Goal: Task Accomplishment & Management: Complete application form

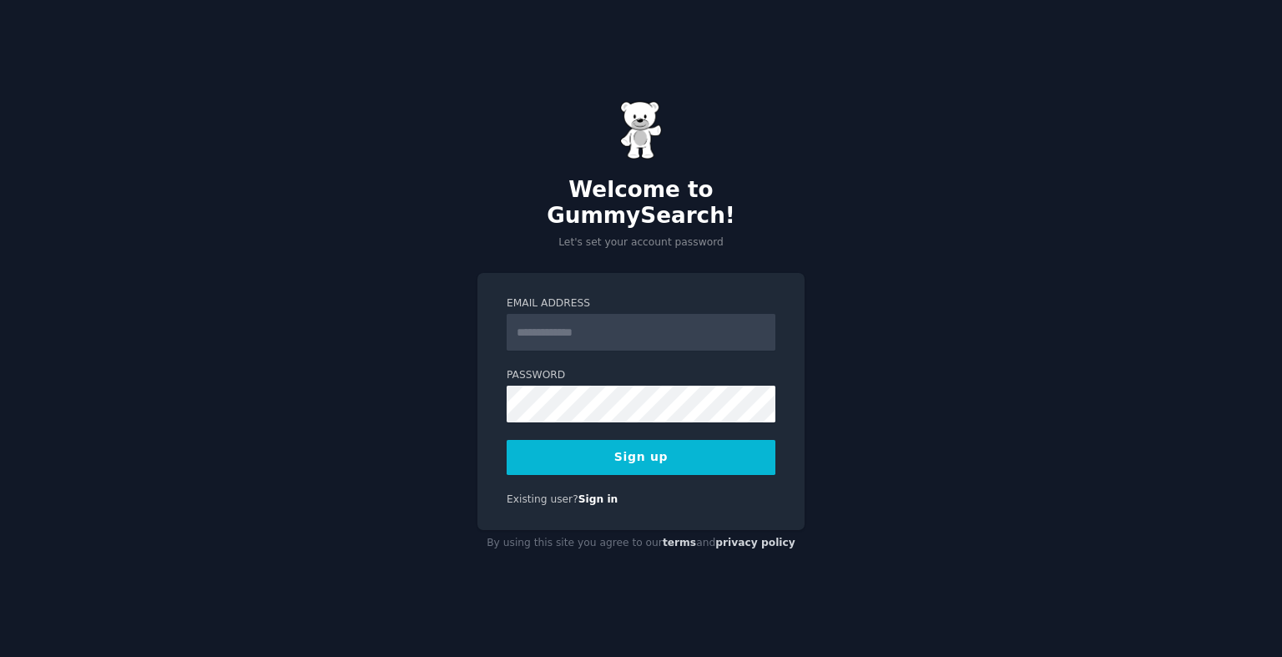
drag, startPoint x: 631, startPoint y: 340, endPoint x: 627, endPoint y: 330, distance: 11.3
click at [627, 330] on form "Email Address Password Sign up" at bounding box center [640, 385] width 269 height 179
click at [627, 330] on input "Email Address" at bounding box center [640, 332] width 269 height 37
type input "**********"
click at [506, 440] on button "Sign up" at bounding box center [640, 457] width 269 height 35
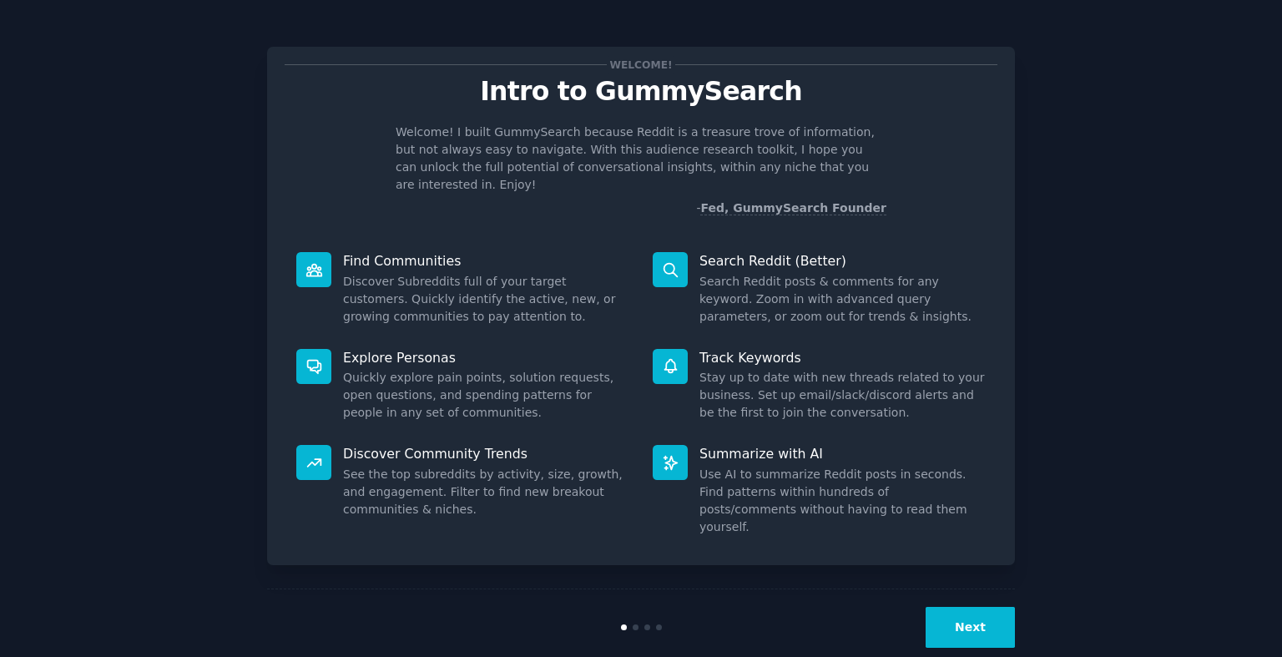
click at [1001, 607] on button "Next" at bounding box center [969, 627] width 89 height 41
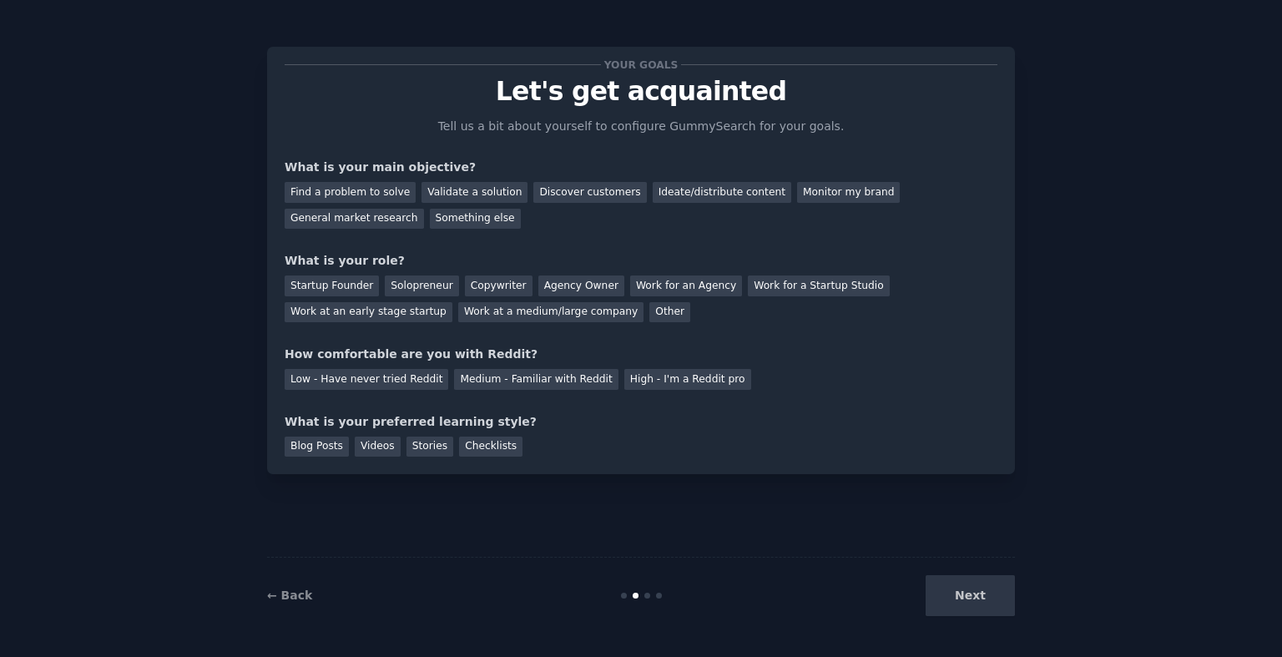
click at [1001, 607] on div "Next" at bounding box center [889, 595] width 249 height 41
click at [775, 203] on div "Find a problem to solve Validate a solution Discover customers Ideate/distribut…" at bounding box center [641, 202] width 713 height 53
click at [797, 193] on div "Monitor my brand" at bounding box center [848, 192] width 103 height 21
click at [424, 209] on div "General market research" at bounding box center [354, 219] width 139 height 21
click at [430, 225] on div "Something else" at bounding box center [475, 219] width 91 height 21
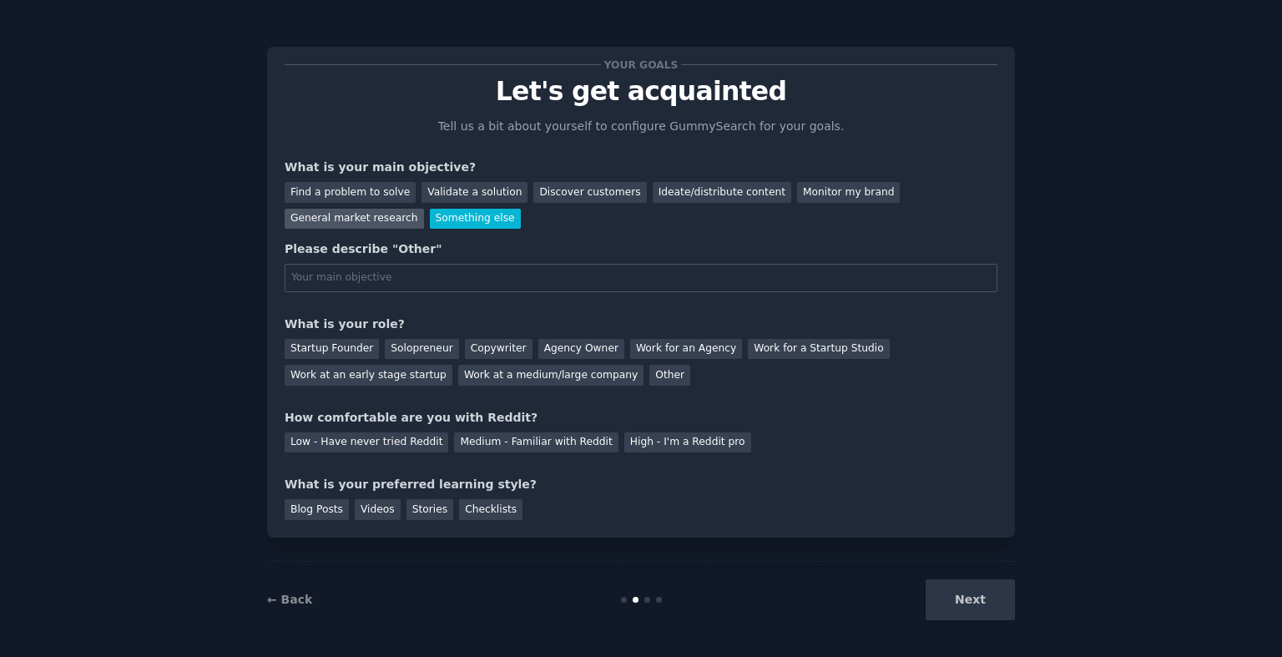
click at [424, 209] on div "General market research" at bounding box center [354, 219] width 139 height 21
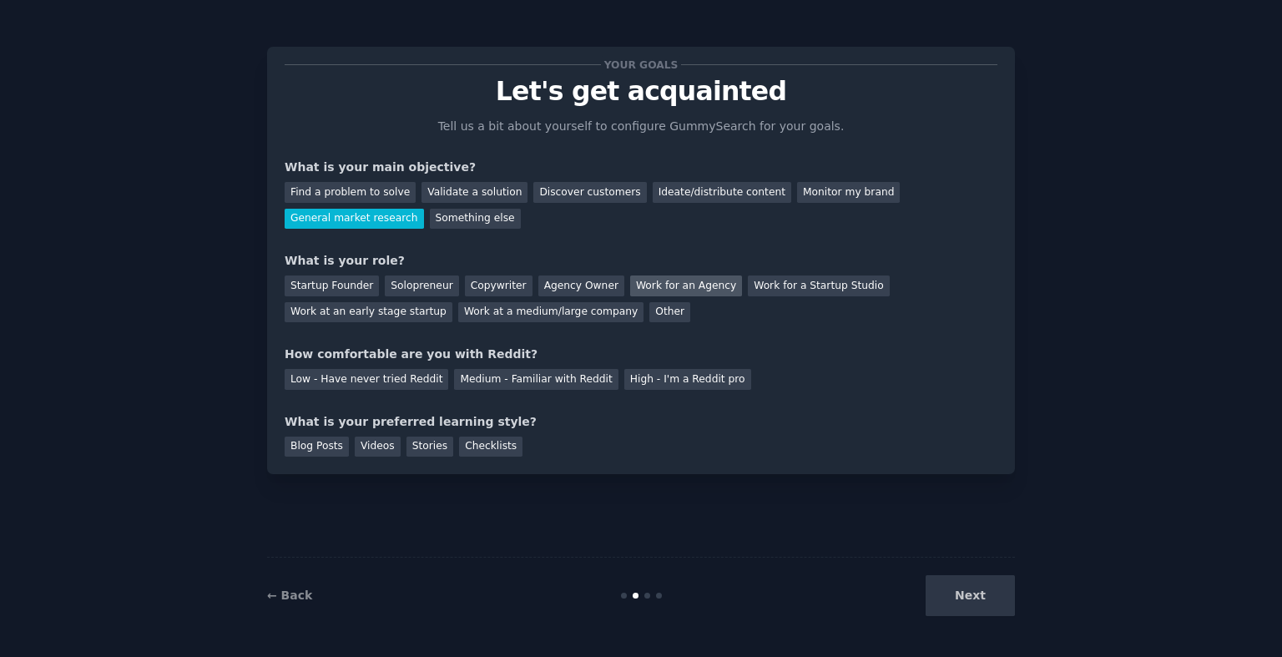
click at [677, 286] on div "Work for an Agency" at bounding box center [686, 285] width 112 height 21
click at [559, 376] on div "Medium - Familiar with Reddit" at bounding box center [536, 379] width 164 height 21
click at [938, 607] on div "Next" at bounding box center [889, 595] width 249 height 41
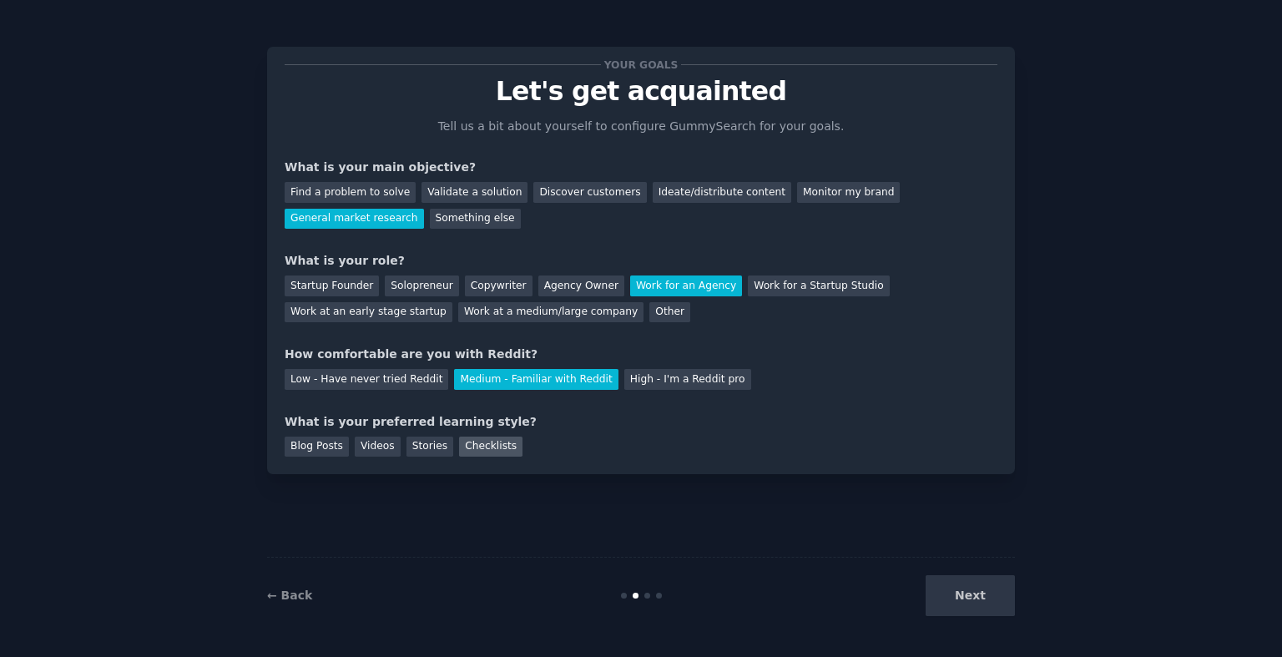
click at [486, 441] on div "Checklists" at bounding box center [490, 446] width 63 height 21
click at [434, 444] on div "Stories" at bounding box center [429, 446] width 47 height 21
drag, startPoint x: 999, startPoint y: 634, endPoint x: 981, endPoint y: 605, distance: 34.1
click at [981, 605] on div "Your goals Let's get acquainted Tell us a bit about yourself to configure Gummy…" at bounding box center [641, 328] width 1282 height 657
click at [981, 605] on button "Next" at bounding box center [969, 595] width 89 height 41
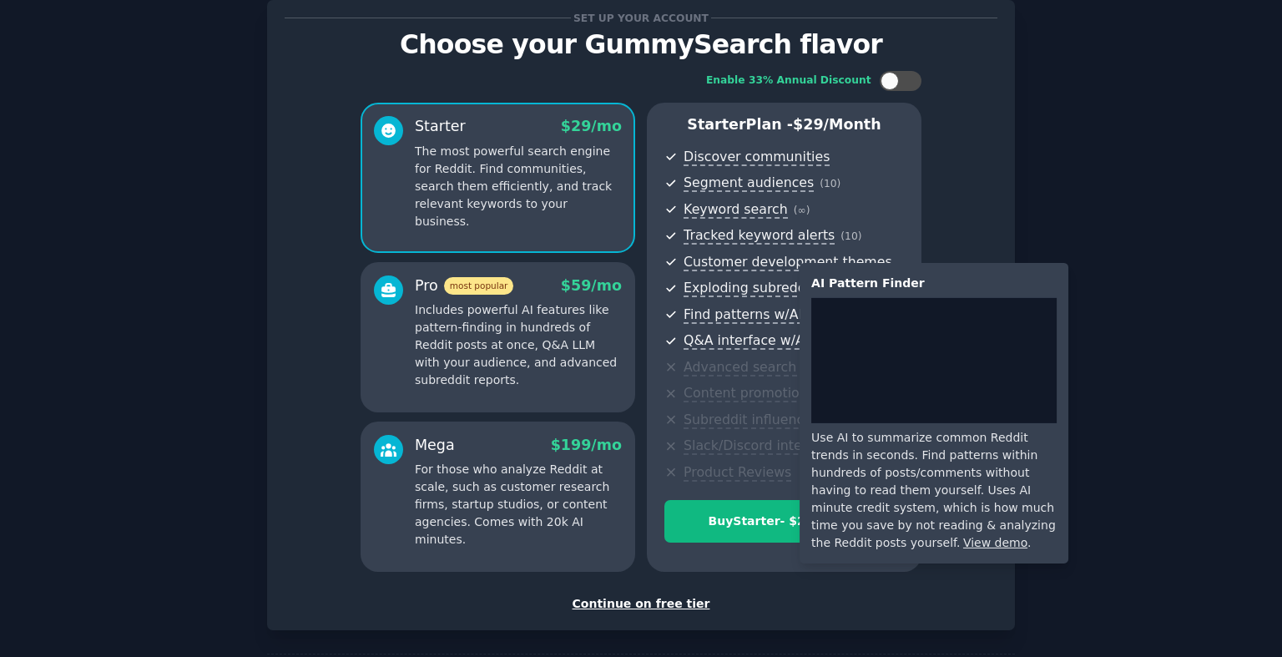
scroll to position [119, 0]
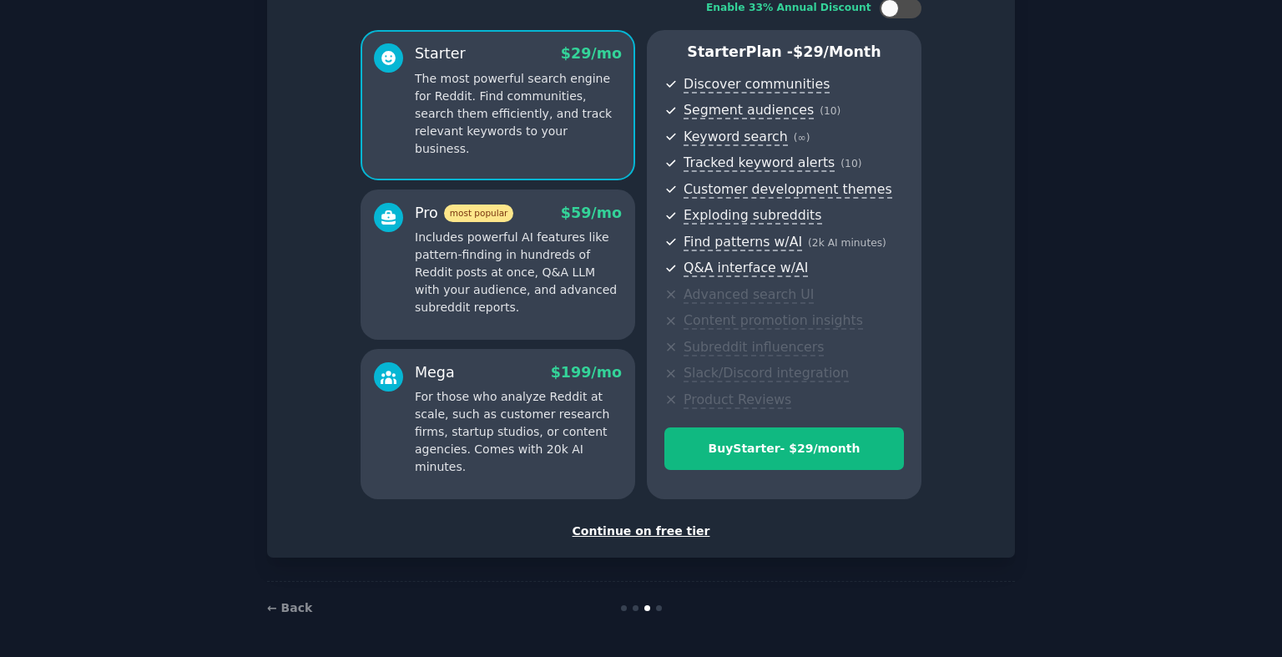
click at [667, 535] on div "Continue on free tier" at bounding box center [641, 531] width 713 height 18
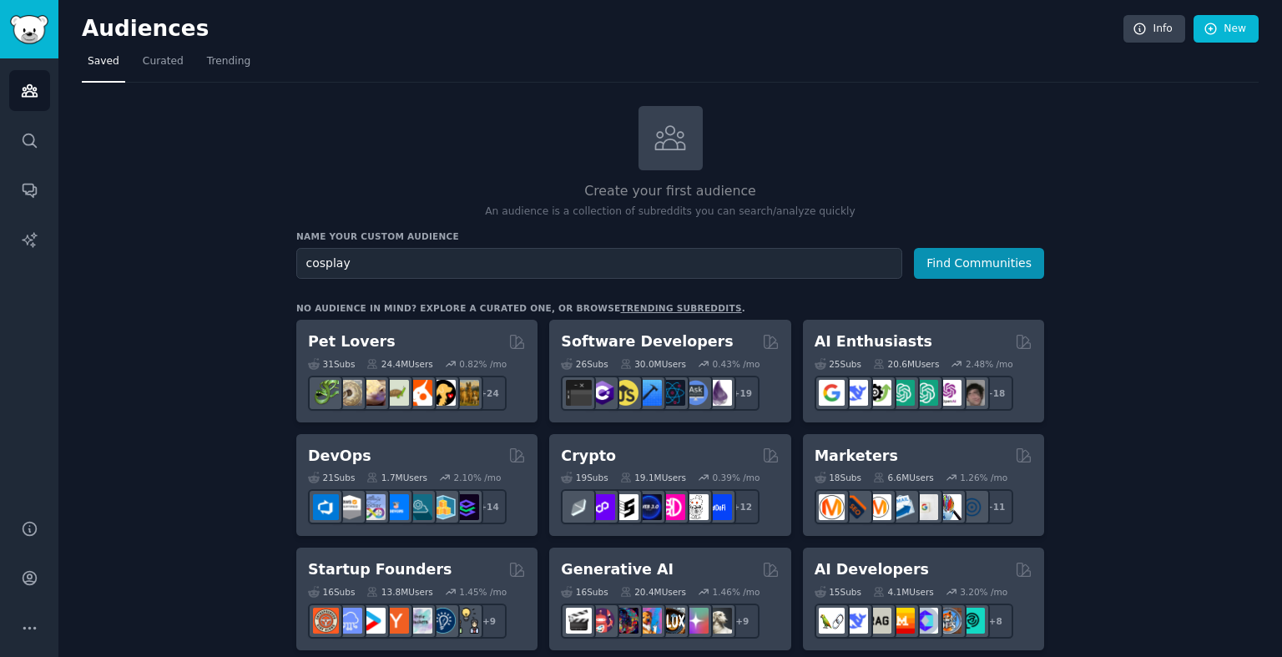
type input "cosplay"
click at [914, 248] on button "Find Communities" at bounding box center [979, 263] width 130 height 31
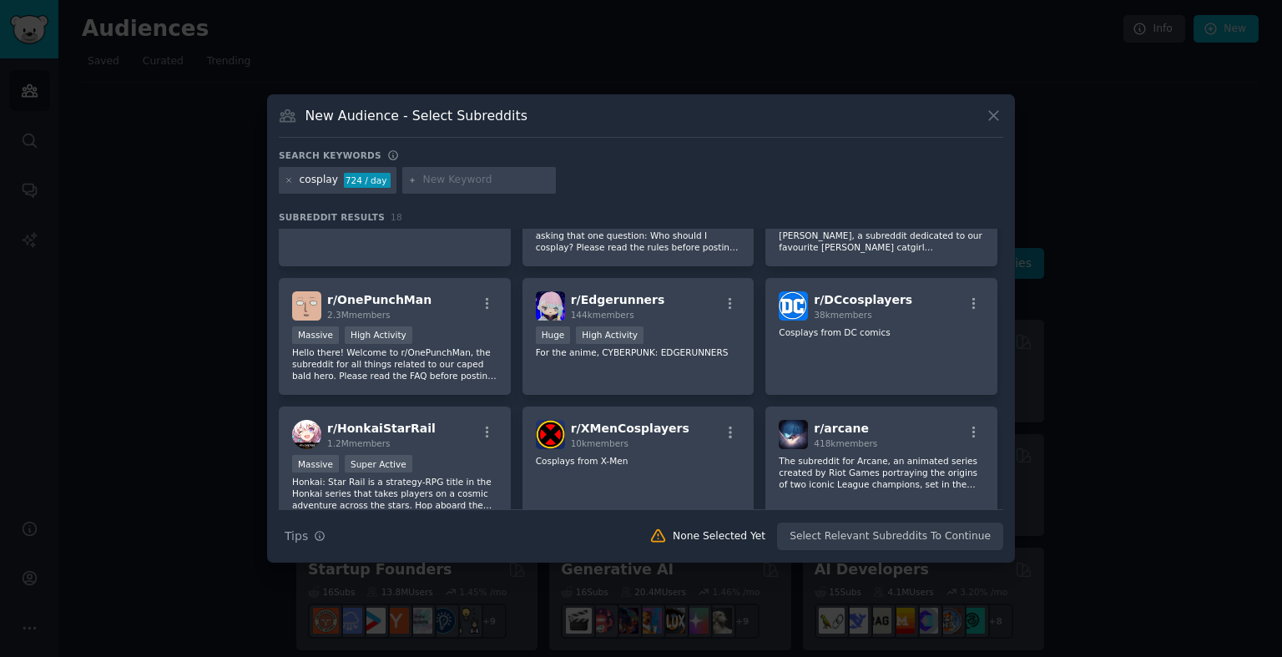
scroll to position [536, 0]
